Goal: Task Accomplishment & Management: Manage account settings

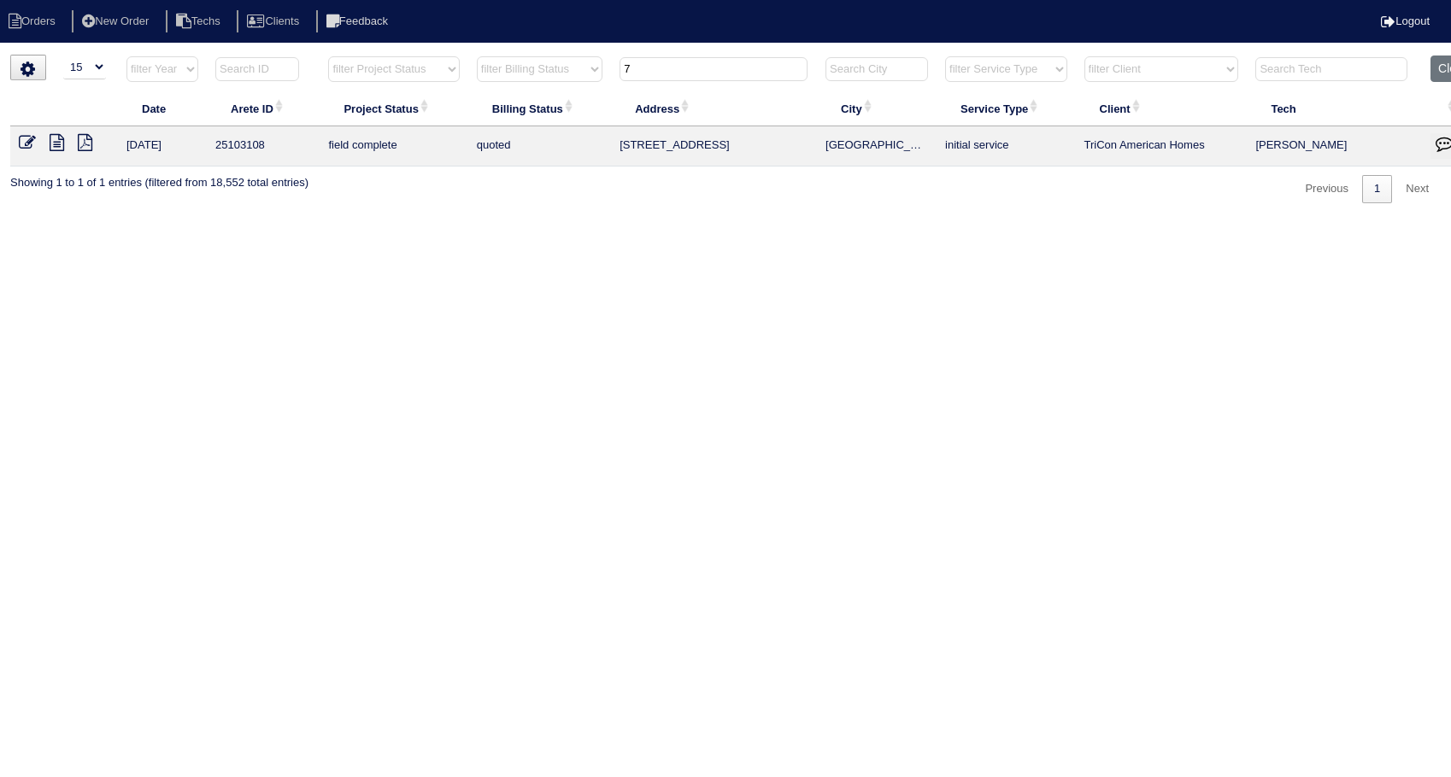
select select "15"
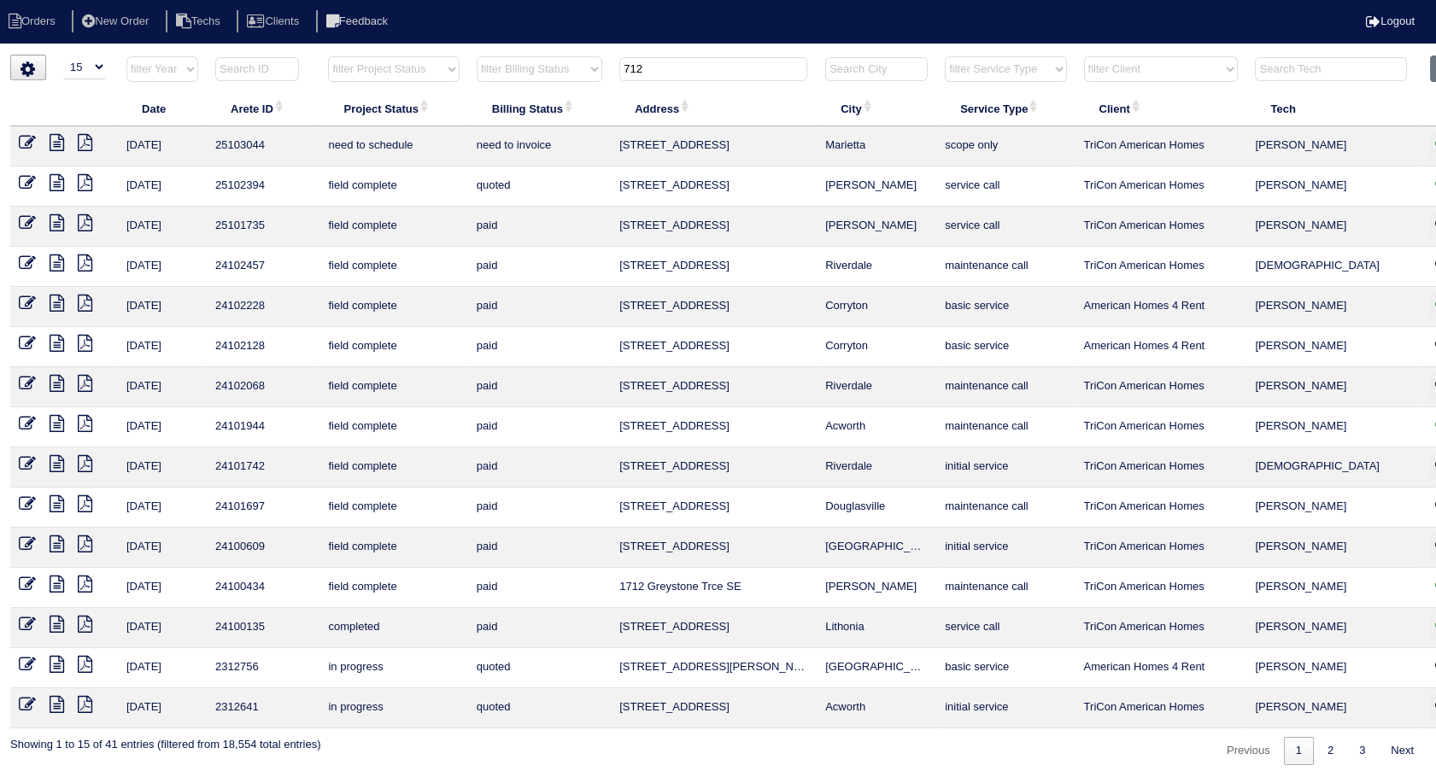
type input "712"
click at [27, 139] on icon at bounding box center [27, 142] width 17 height 17
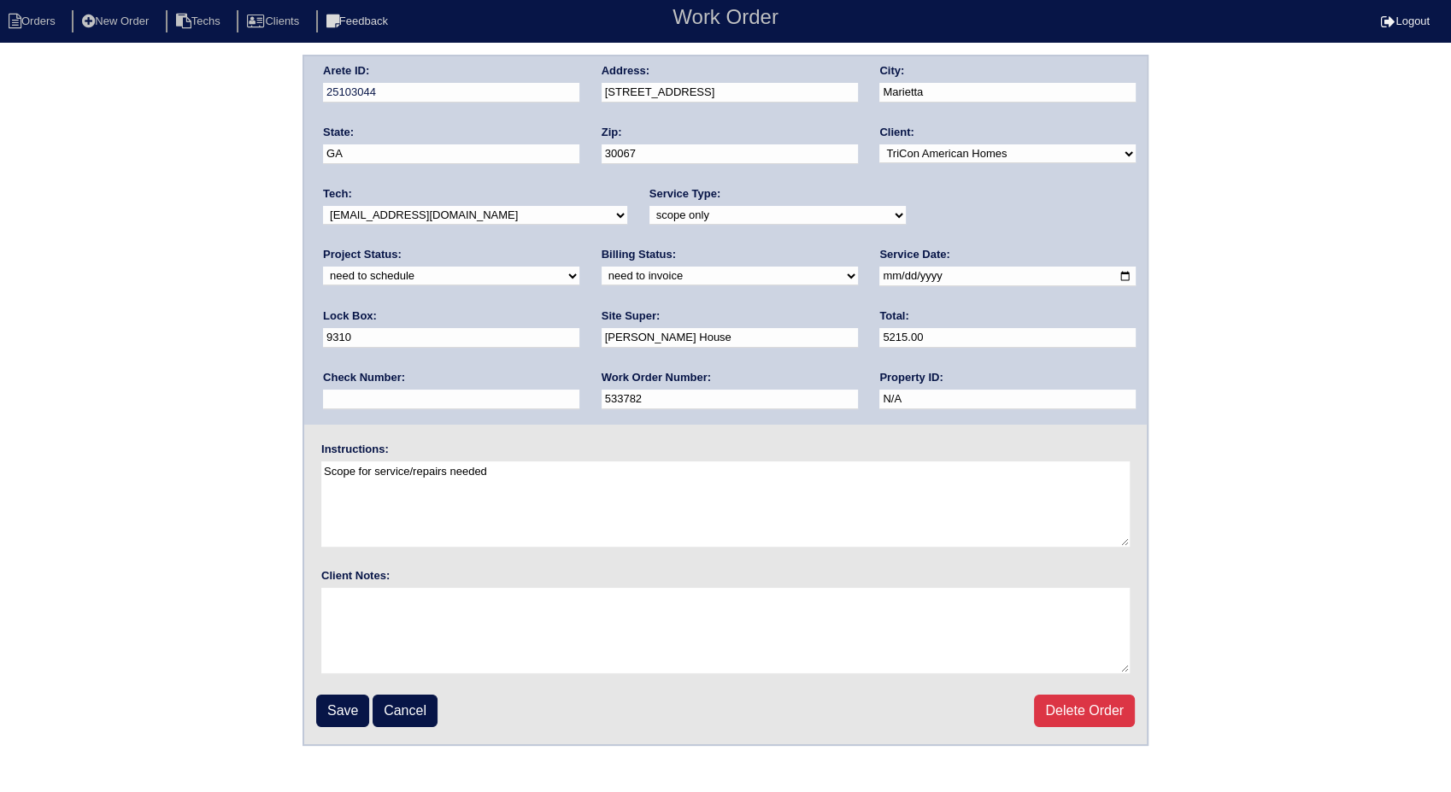
click at [601, 281] on select "need to quote quoted need to invoice invoiced paid warranty purchase order need…" at bounding box center [729, 276] width 256 height 19
select select "invoiced"
click at [601, 267] on select "need to quote quoted need to invoice invoiced paid warranty purchase order need…" at bounding box center [729, 276] width 256 height 19
click at [337, 701] on input "Save" at bounding box center [342, 711] width 53 height 32
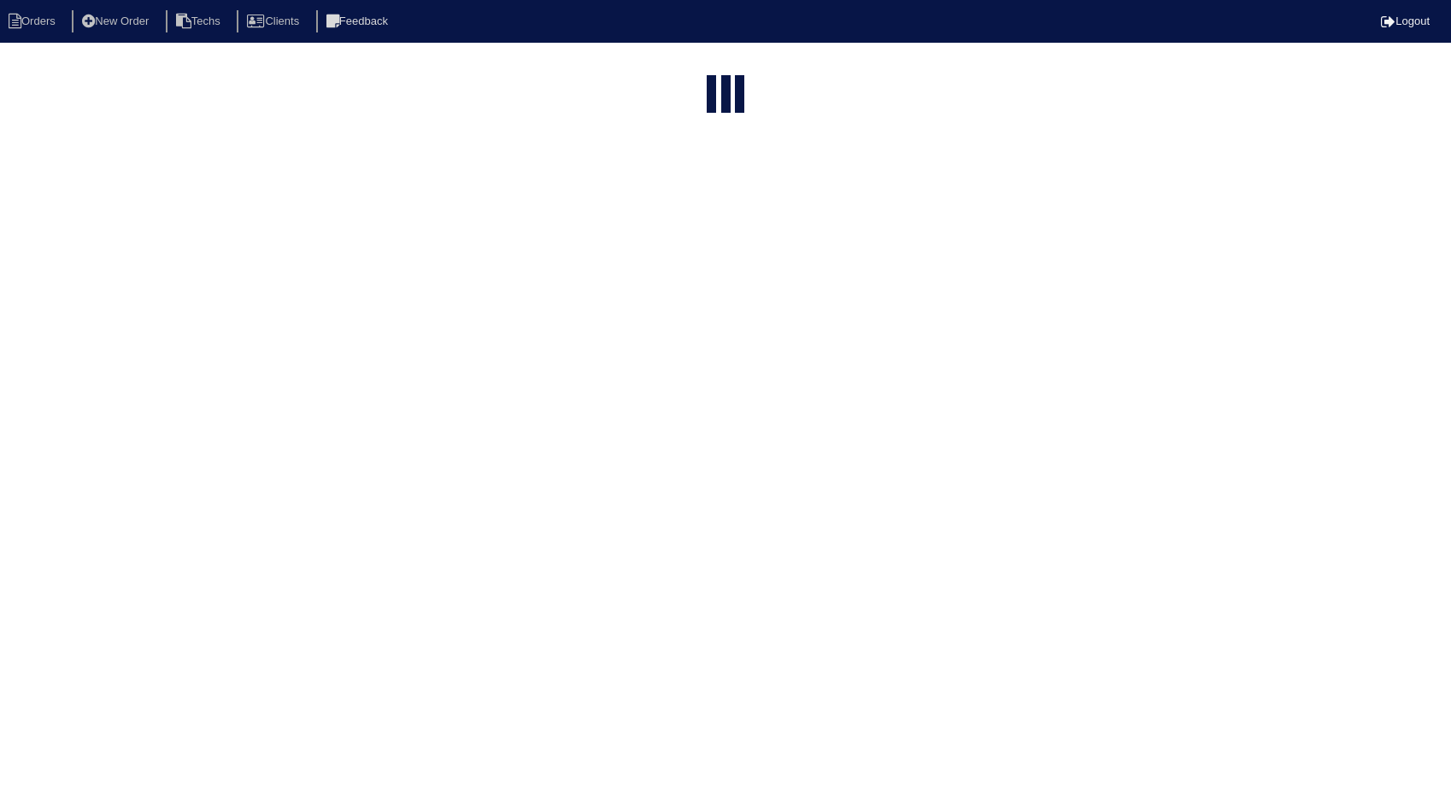
select select "15"
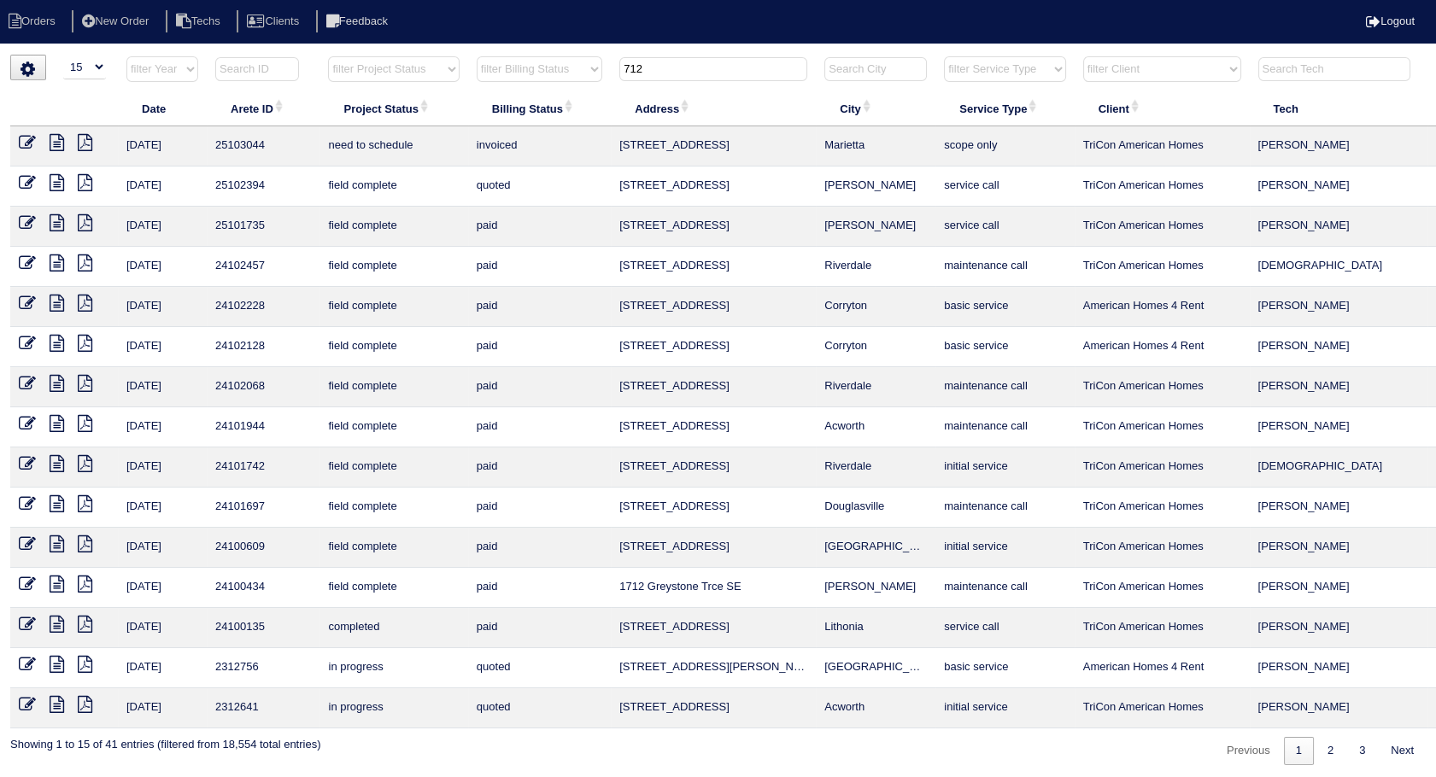
drag, startPoint x: 705, startPoint y: 69, endPoint x: 575, endPoint y: 70, distance: 129.9
click at [575, 70] on tr "filter Year -- Any Year -- 2025 2024 2023 2022 2021 2020 2019 filter Project St…" at bounding box center [750, 73] width 1481 height 35
type input "47"
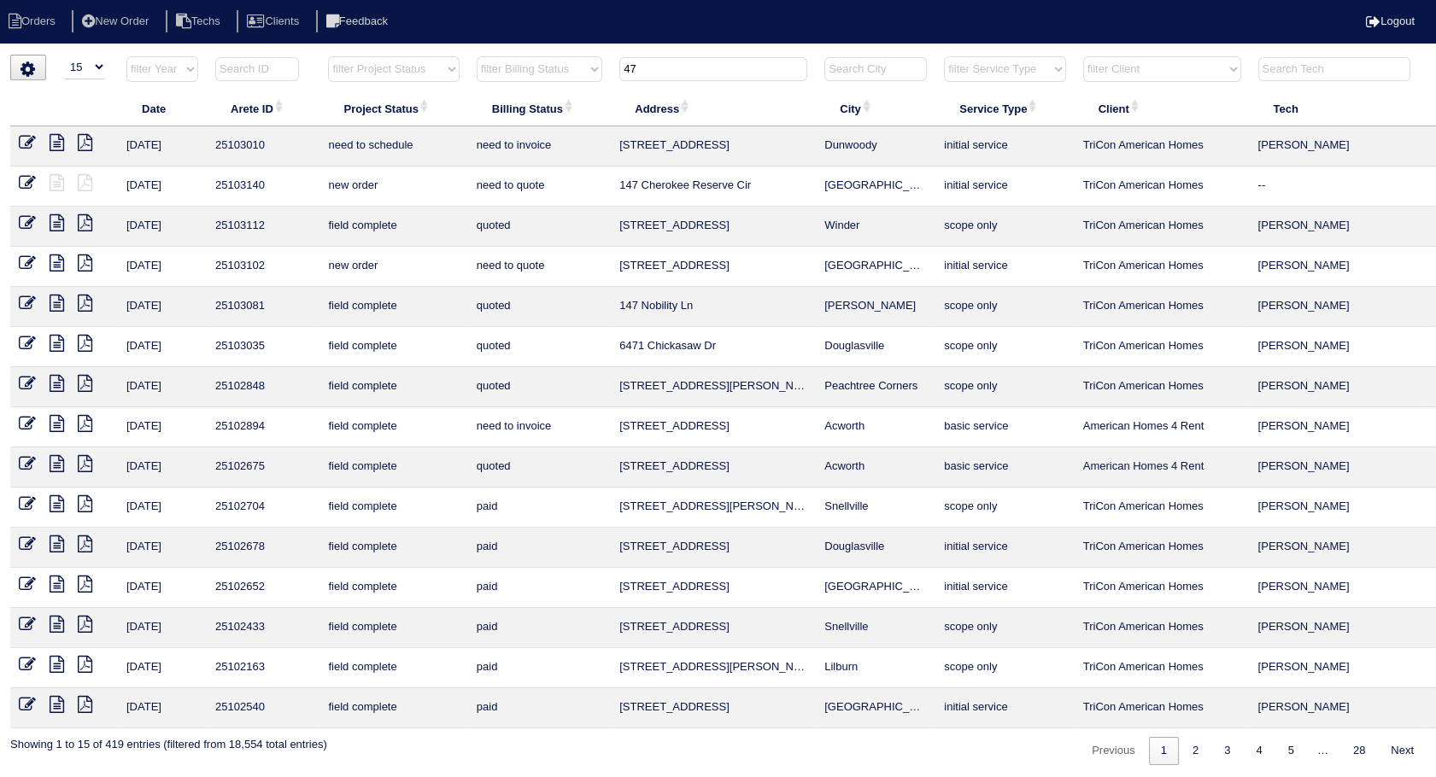
click at [29, 255] on icon at bounding box center [27, 263] width 17 height 17
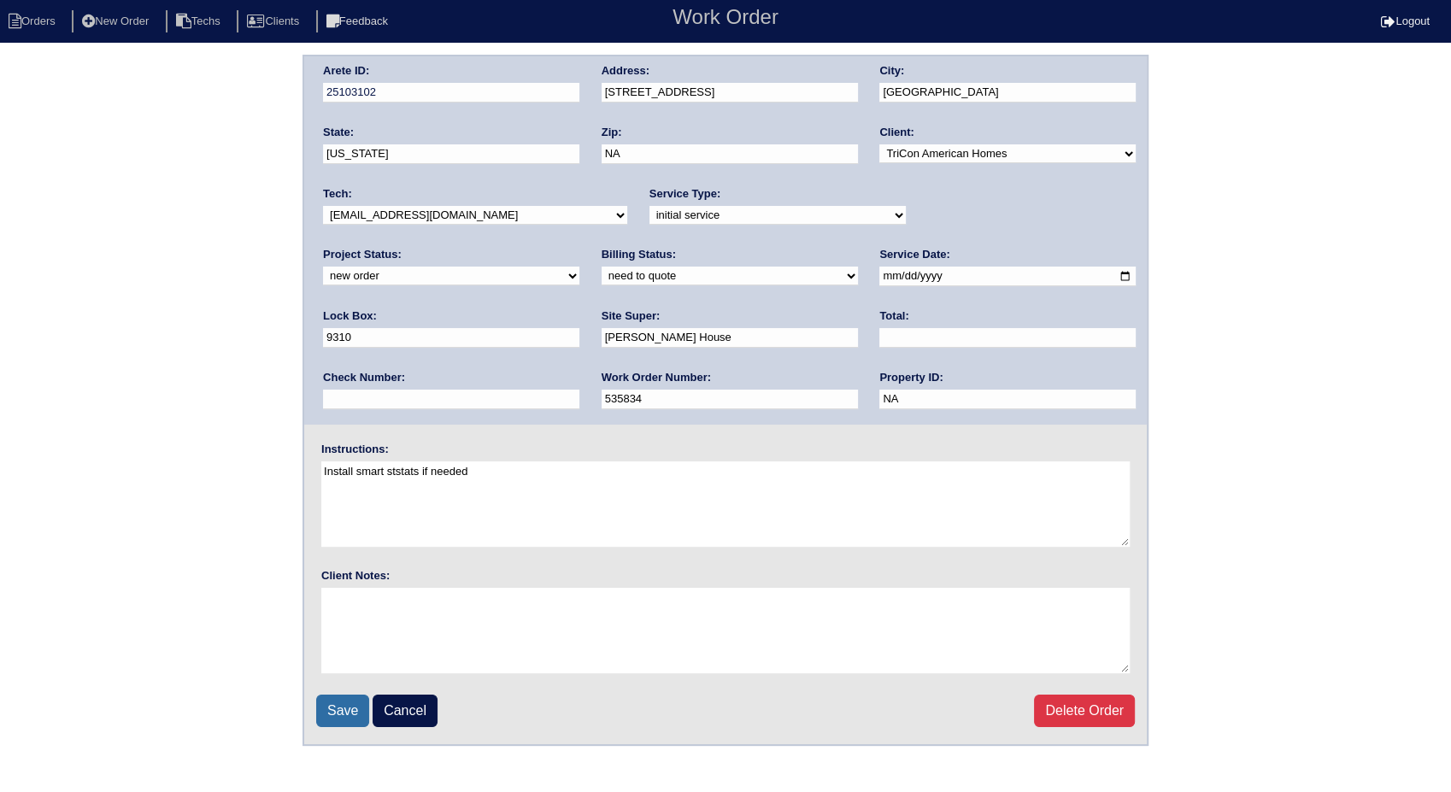
click at [339, 714] on input "Save" at bounding box center [342, 711] width 53 height 32
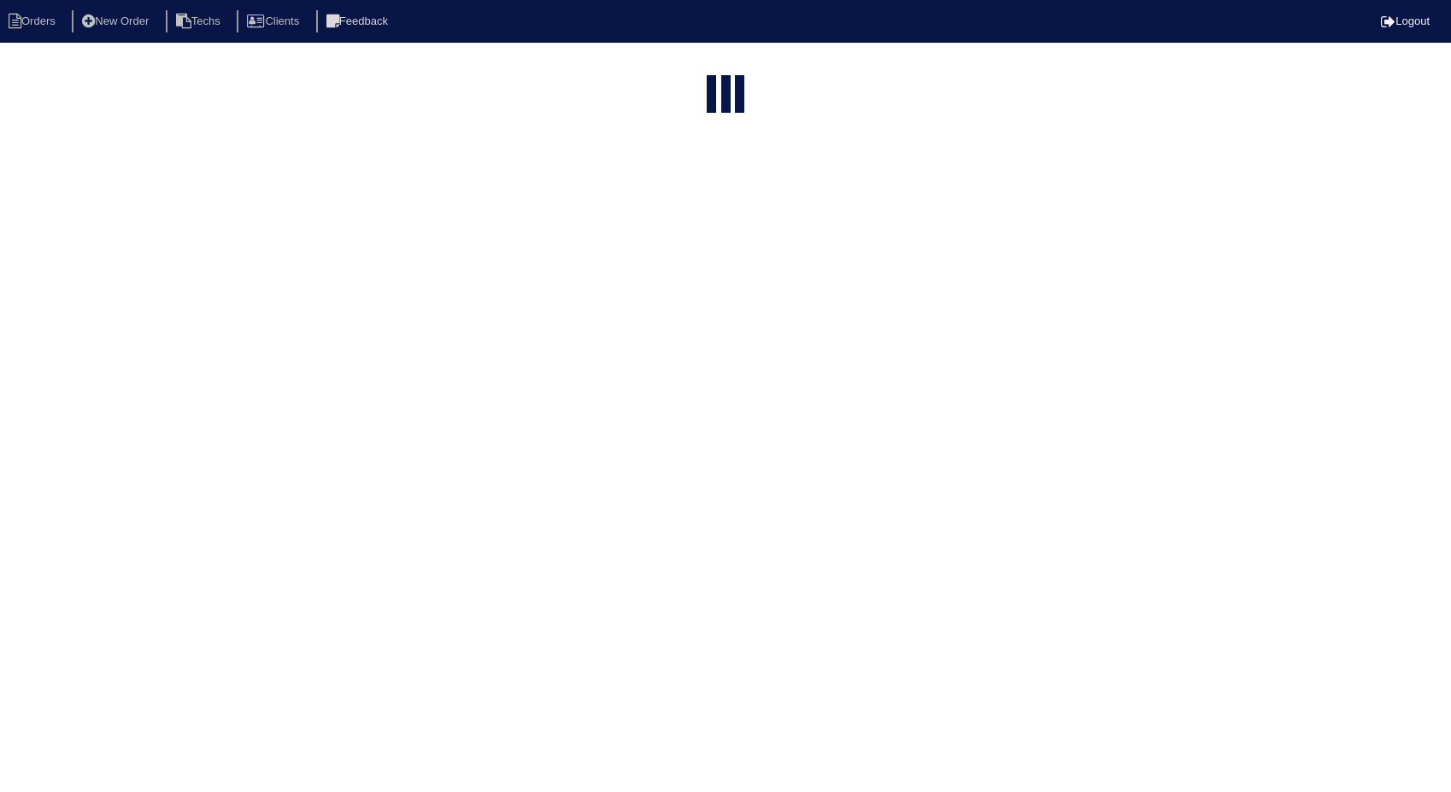
select select "15"
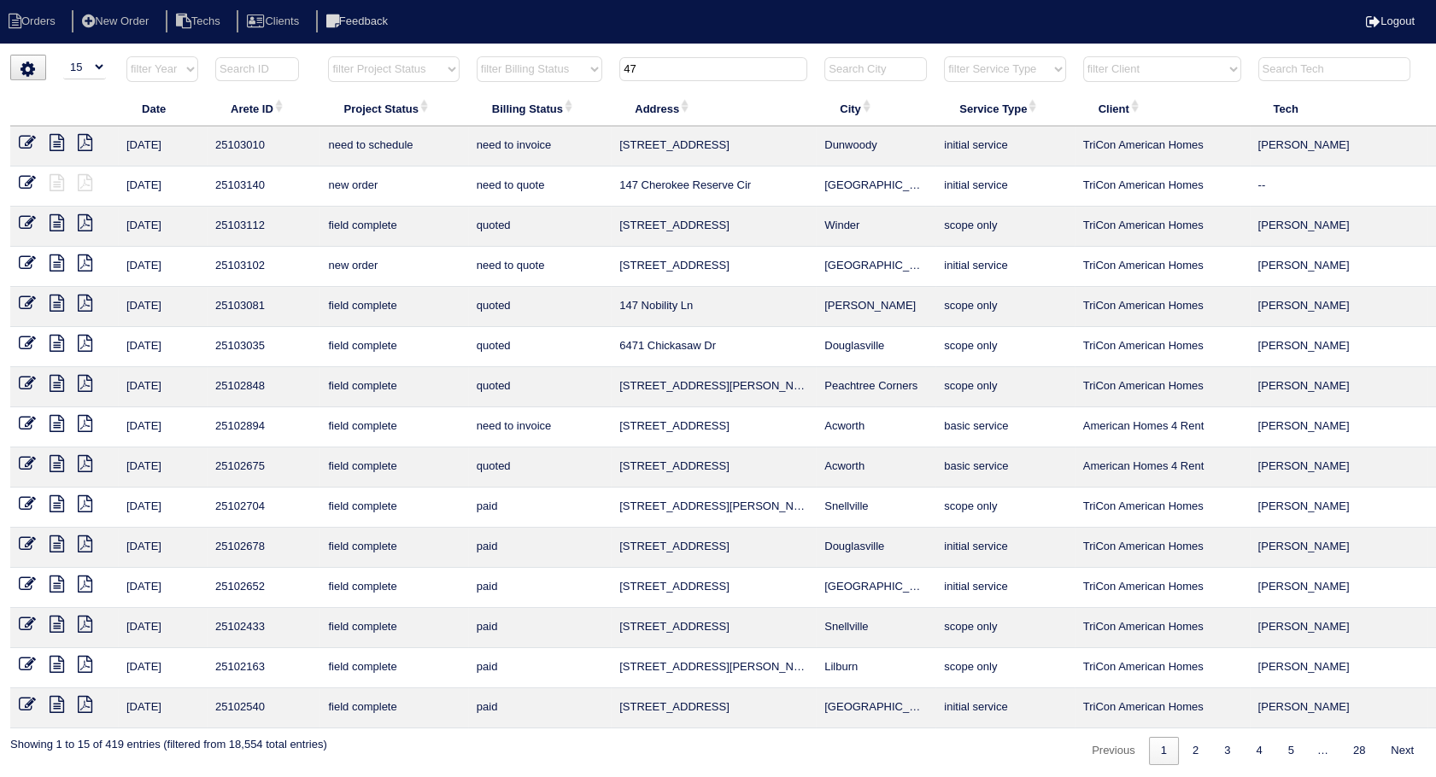
drag, startPoint x: 630, startPoint y: 70, endPoint x: 585, endPoint y: 70, distance: 44.4
click at [585, 70] on tr "filter Year -- Any Year -- 2025 2024 2023 2022 2021 2020 2019 filter Project St…" at bounding box center [750, 73] width 1481 height 35
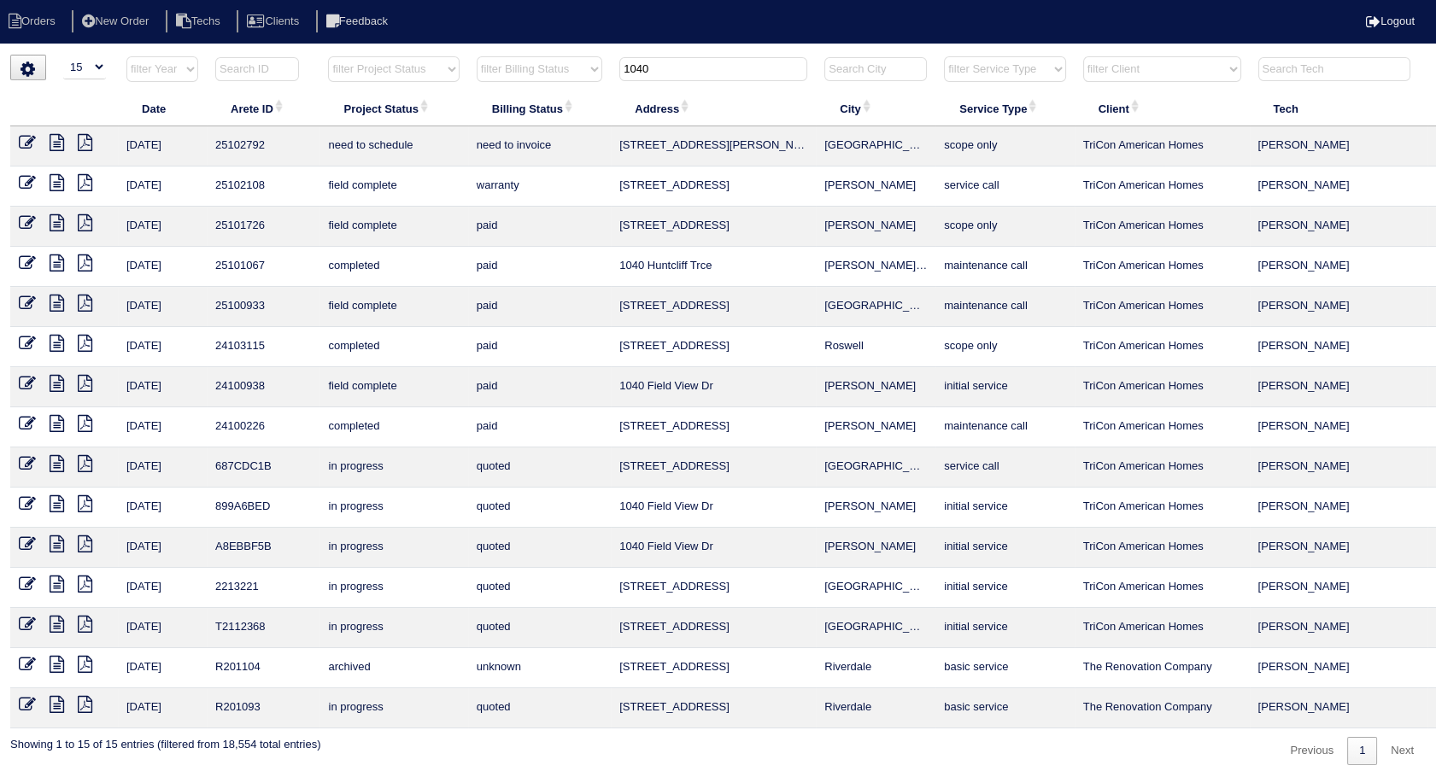
type input "1040"
click at [20, 147] on icon at bounding box center [27, 142] width 17 height 17
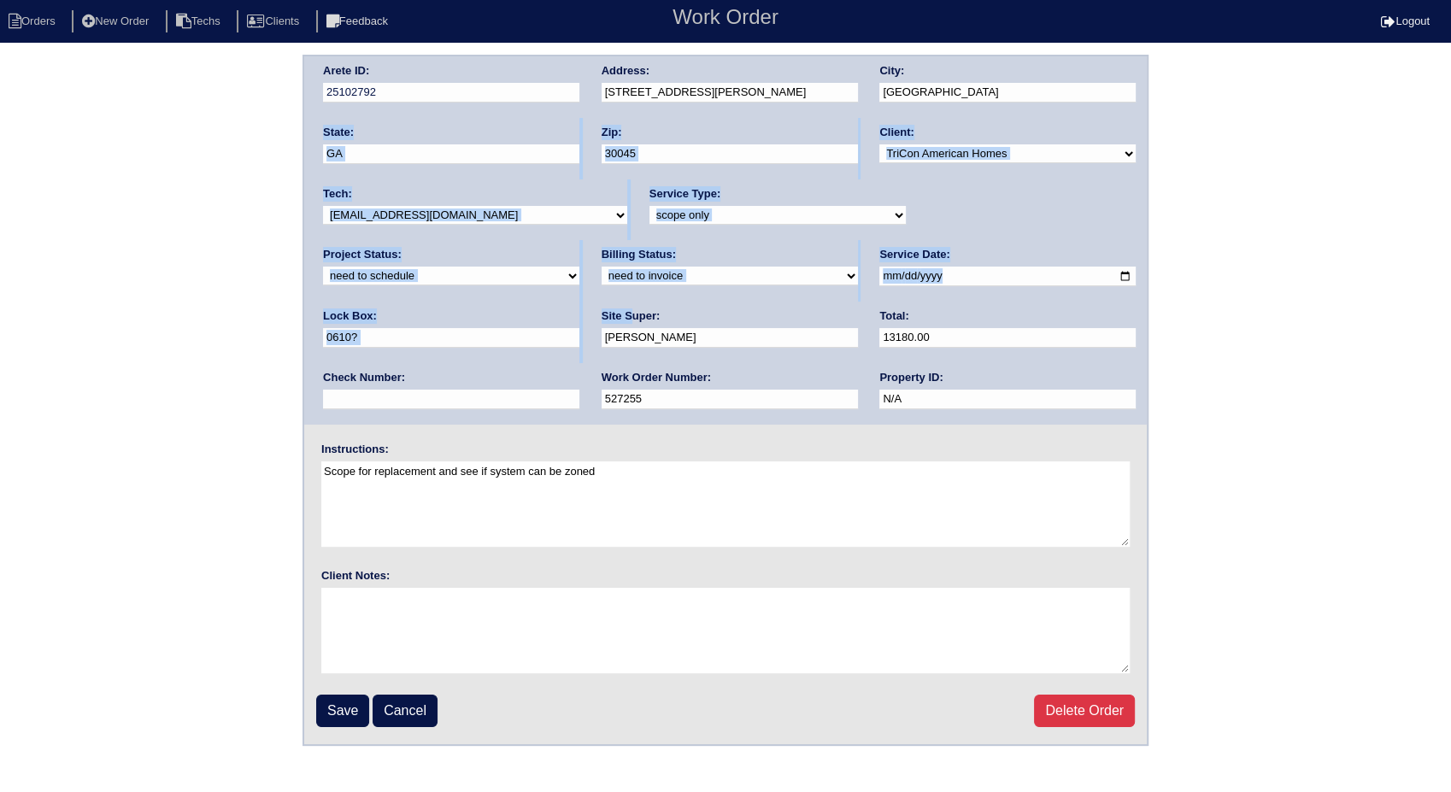
click at [358, 320] on div "Arete ID: 25102792 Address: 1040 Kirtley Way SE City: Lawrenceville State: GA Z…" at bounding box center [725, 400] width 1451 height 691
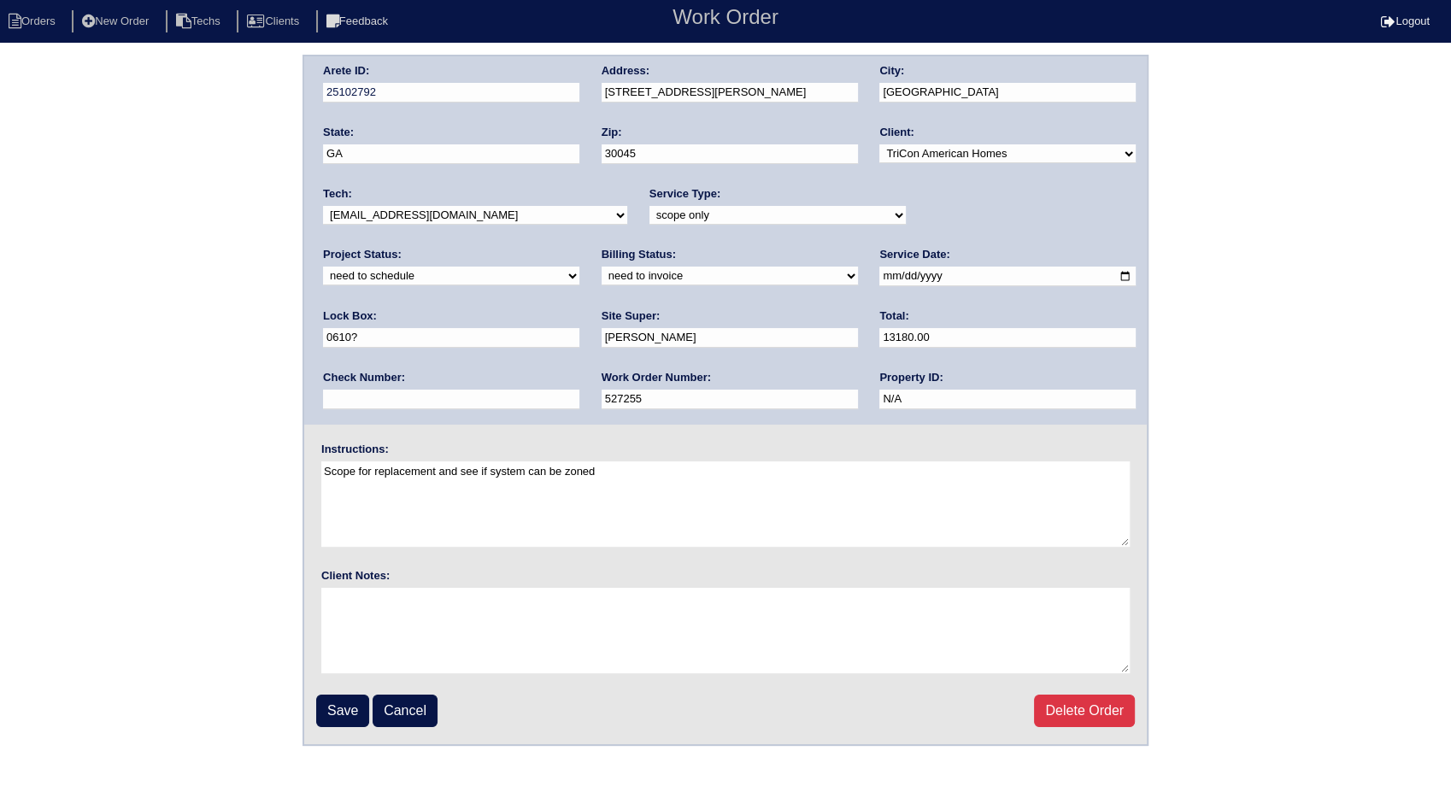
drag, startPoint x: 358, startPoint y: 320, endPoint x: 151, endPoint y: 407, distance: 224.0
click at [151, 407] on div "Arete ID: 25102792 Address: 1040 Kirtley Way SE City: Lawrenceville State: GA Z…" at bounding box center [725, 400] width 1451 height 691
click at [601, 274] on select "need to quote quoted need to invoice invoiced paid warranty purchase order need…" at bounding box center [729, 276] width 256 height 19
select select "invoiced"
click at [601, 267] on select "need to quote quoted need to invoice invoiced paid warranty purchase order need…" at bounding box center [729, 276] width 256 height 19
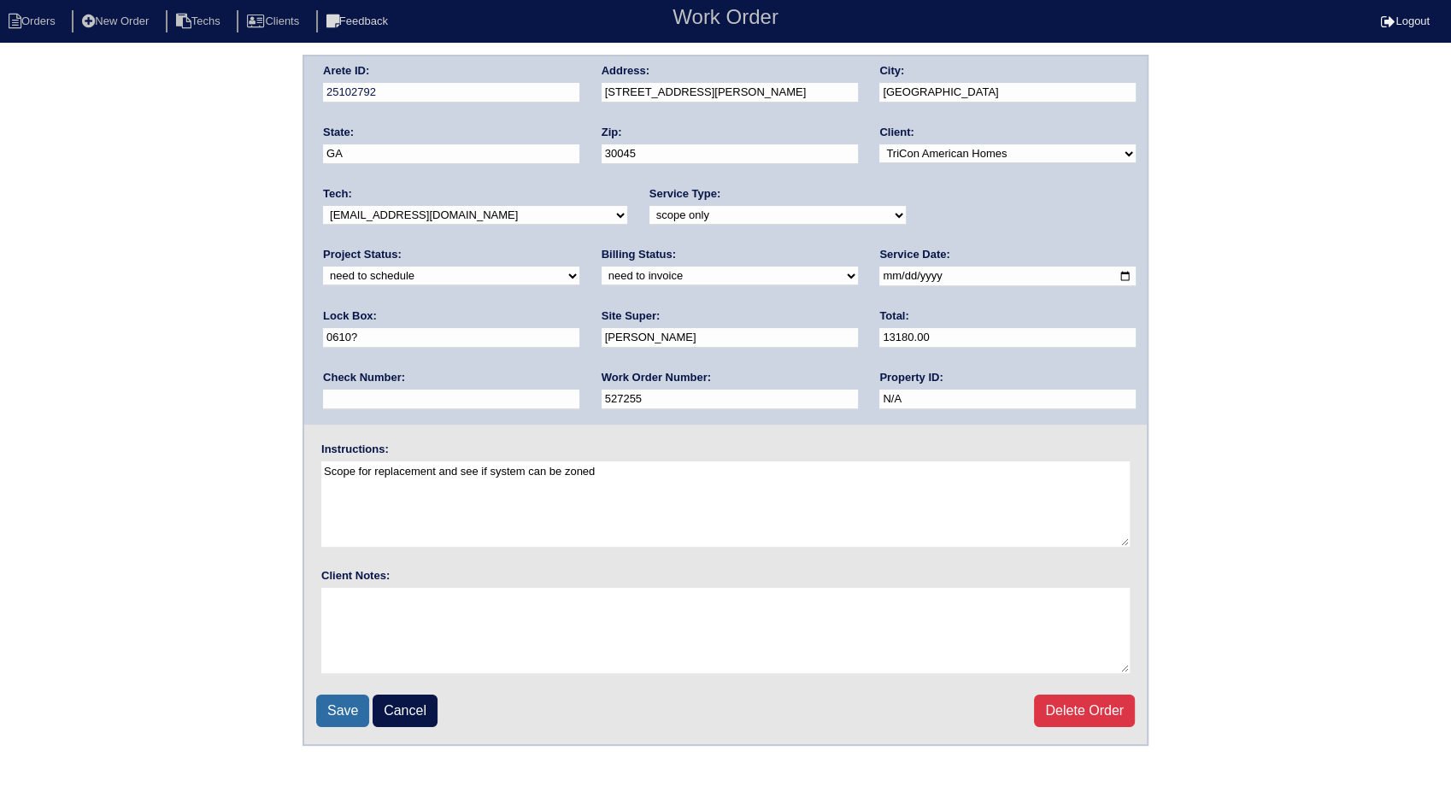
click at [342, 714] on input "Save" at bounding box center [342, 711] width 53 height 32
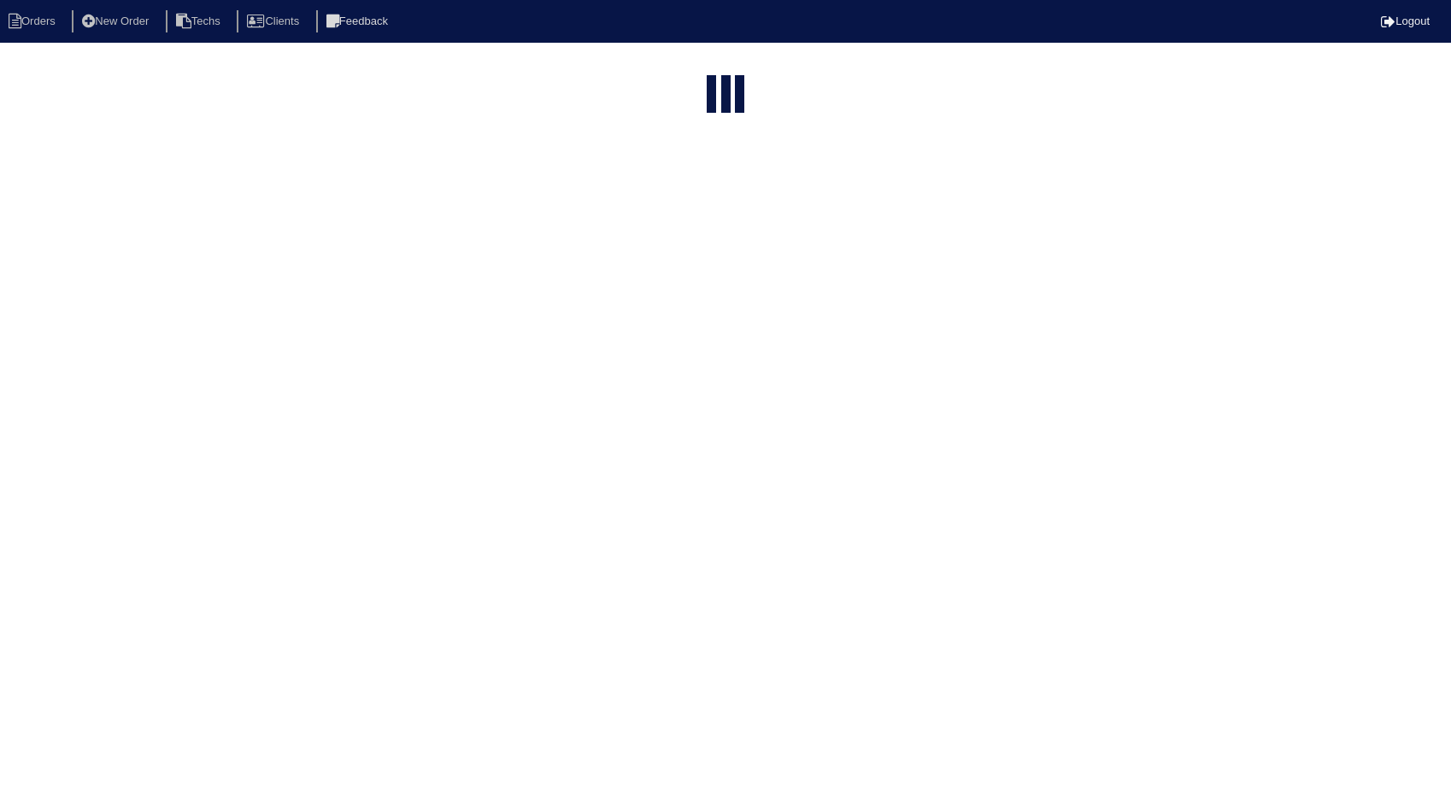
select select "15"
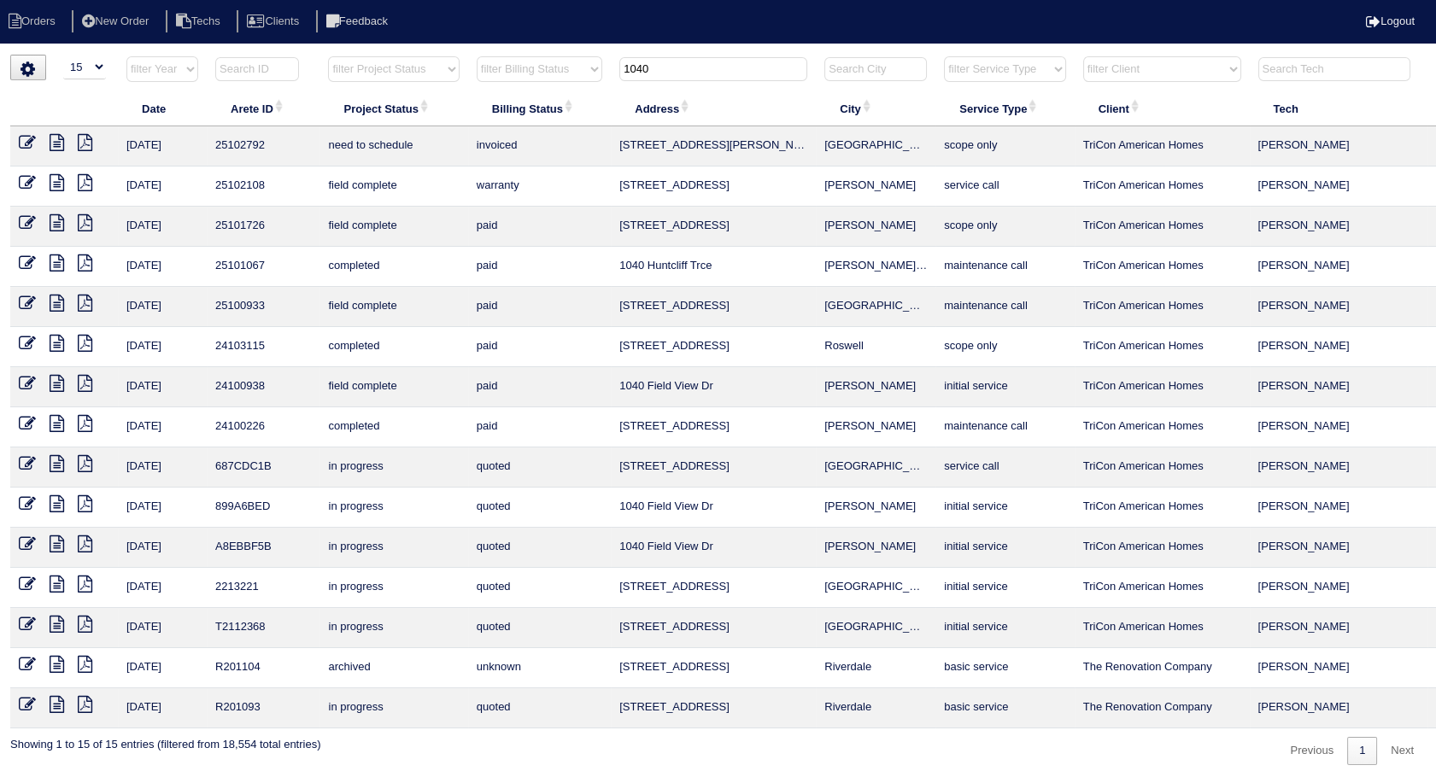
click at [662, 74] on input "1040" at bounding box center [713, 69] width 188 height 24
type input "1"
type input "41"
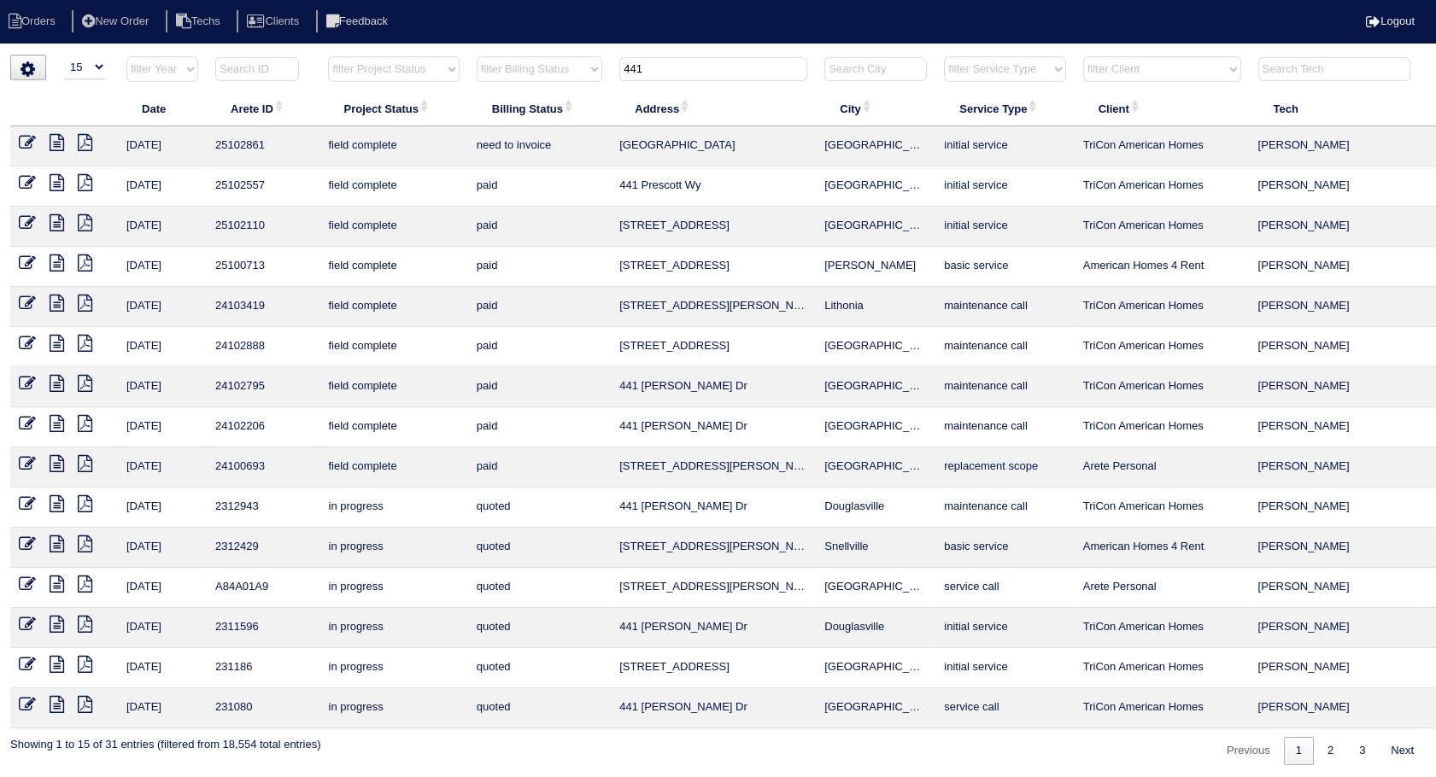
type input "441"
click at [21, 144] on icon at bounding box center [27, 142] width 17 height 17
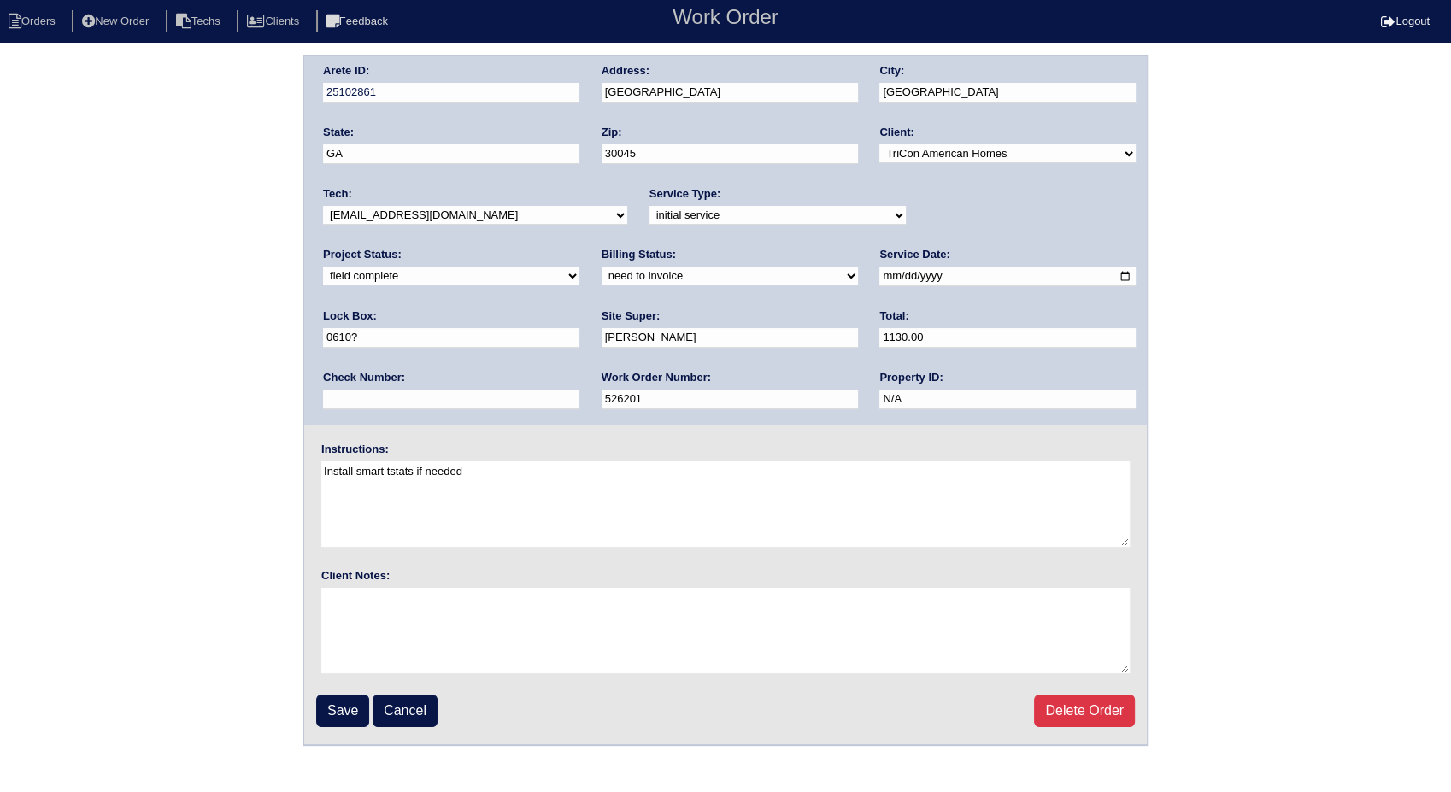
click at [601, 281] on select "need to quote quoted need to invoice invoiced paid warranty purchase order need…" at bounding box center [729, 276] width 256 height 19
select select "invoiced"
click at [601, 267] on select "need to quote quoted need to invoice invoiced paid warranty purchase order need…" at bounding box center [729, 276] width 256 height 19
click at [331, 711] on input "Save" at bounding box center [342, 711] width 53 height 32
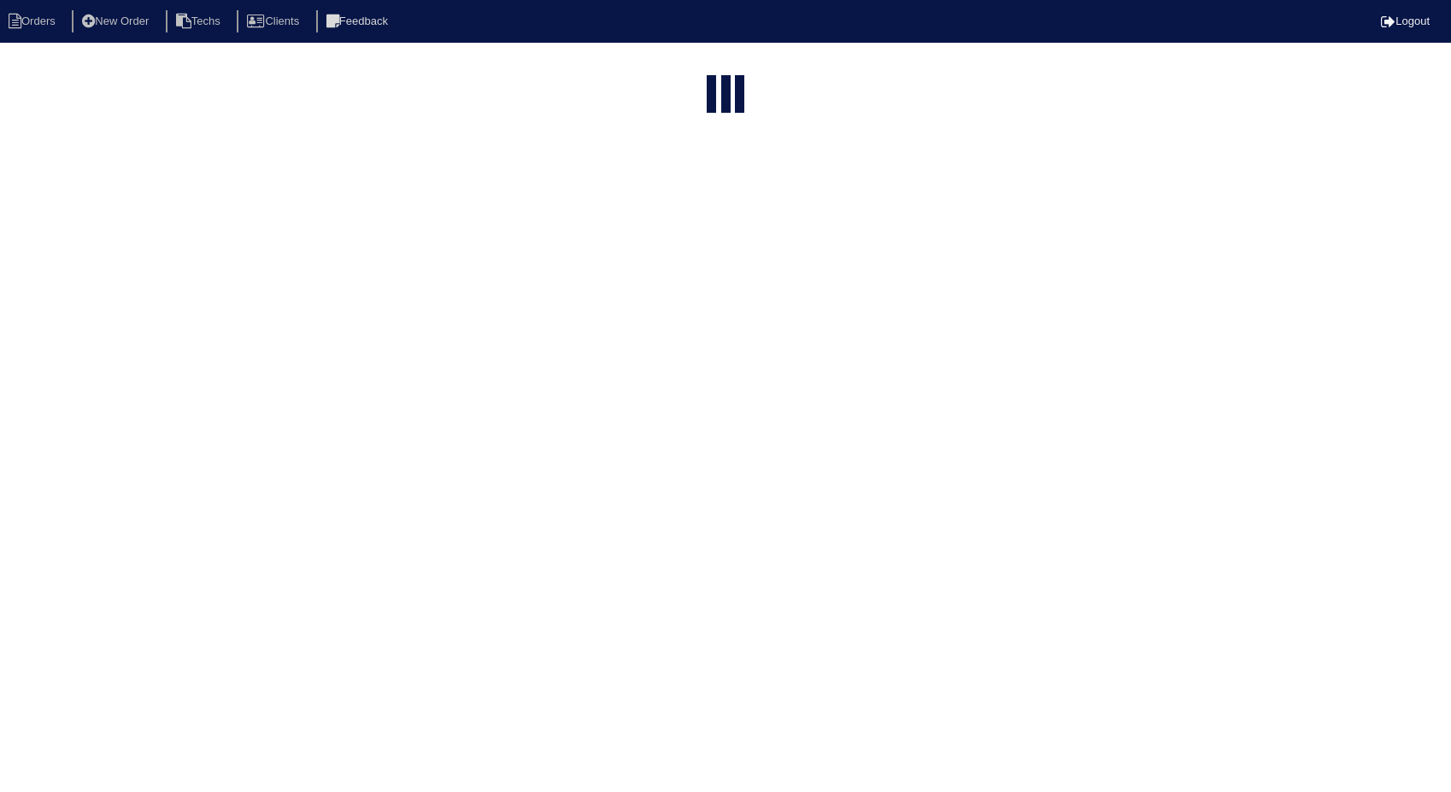
select select "15"
type input "441"
